Goal: Find specific page/section: Find specific page/section

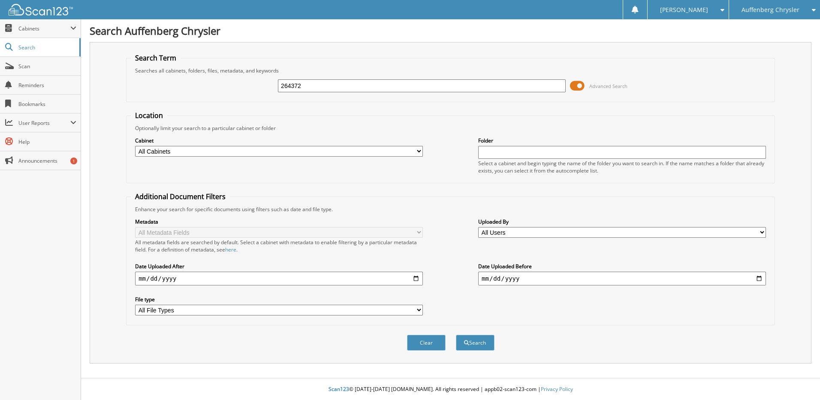
type input "264372"
click at [456, 334] on button "Search" at bounding box center [475, 342] width 39 height 16
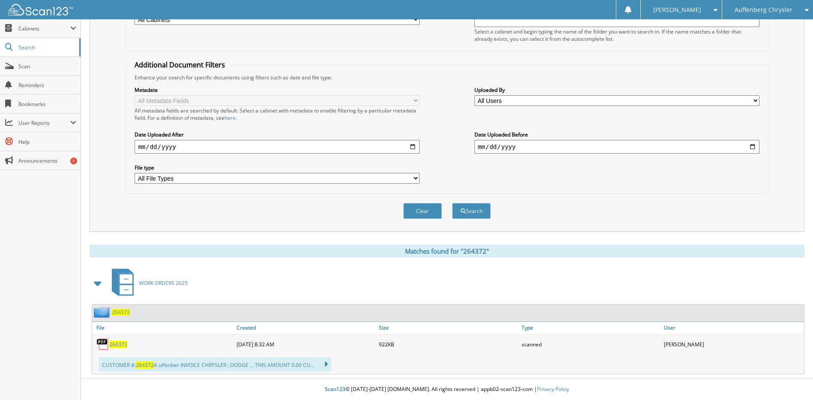
click at [118, 342] on span "264372" at bounding box center [118, 343] width 18 height 7
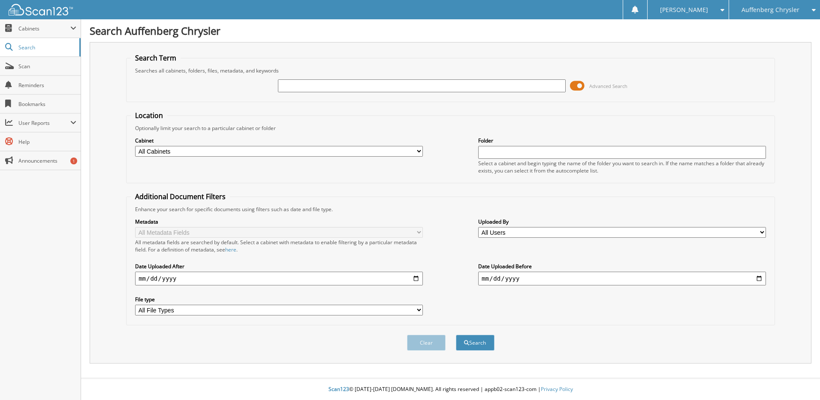
click at [337, 89] on input "text" at bounding box center [422, 85] width 288 height 13
type input "264320"
click at [456, 334] on button "Search" at bounding box center [475, 342] width 39 height 16
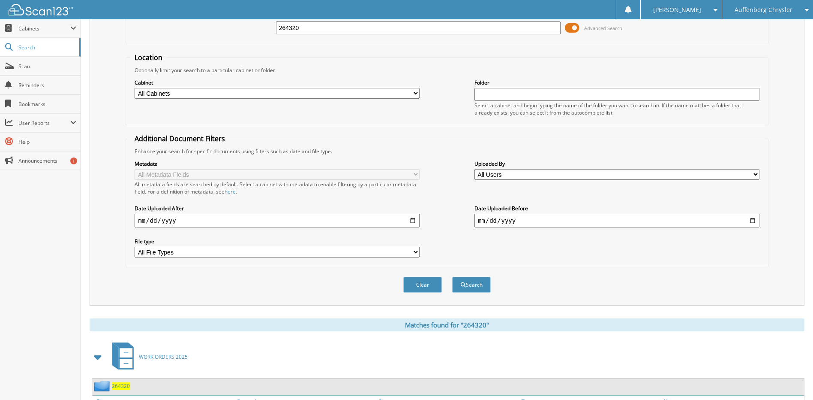
scroll to position [132, 0]
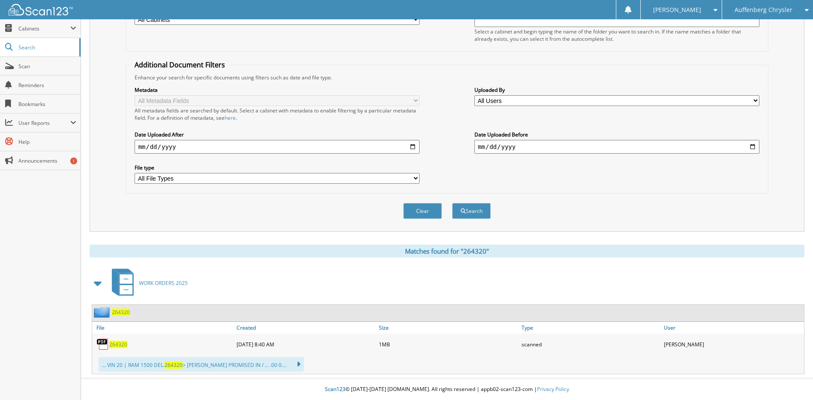
click at [122, 348] on div "264320" at bounding box center [163, 343] width 142 height 17
click at [121, 344] on span "264320" at bounding box center [118, 343] width 18 height 7
